Goal: Navigation & Orientation: Find specific page/section

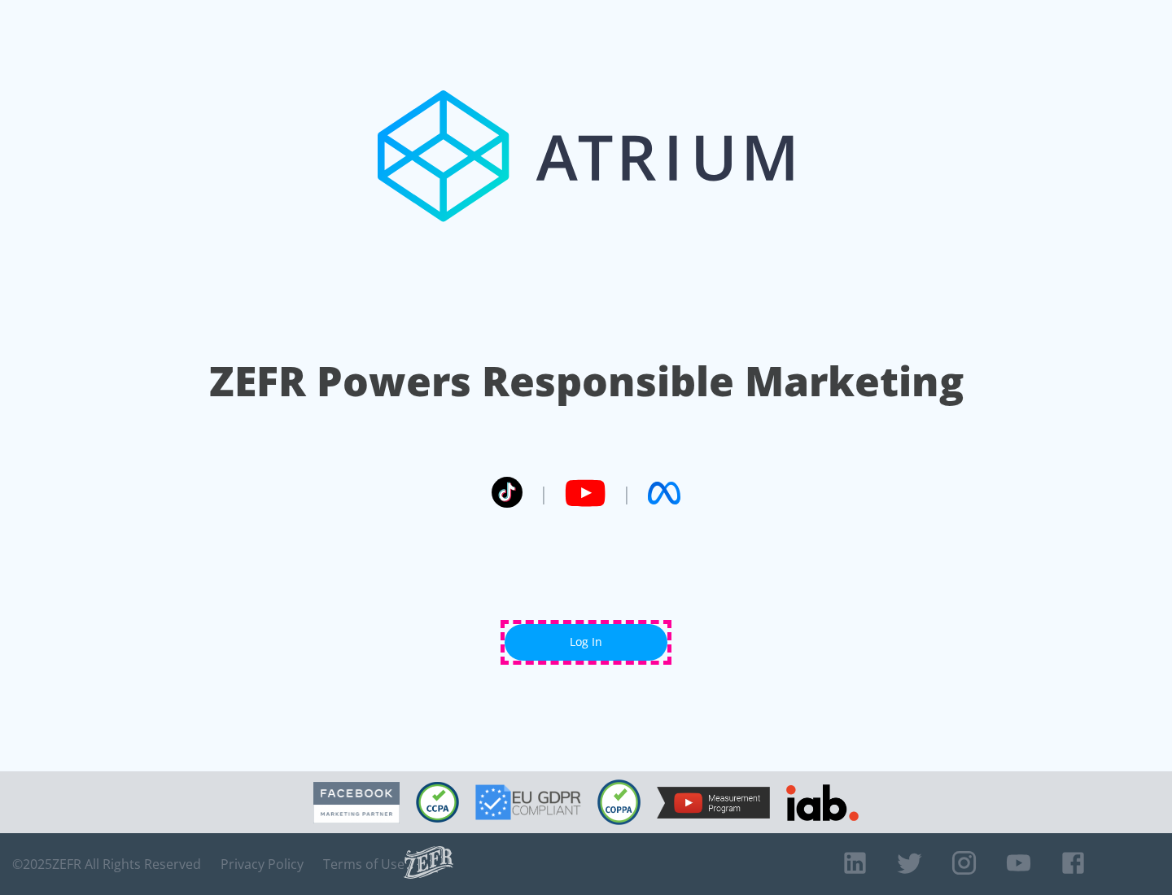
click at [586, 642] on link "Log In" at bounding box center [586, 642] width 163 height 37
